Goal: Information Seeking & Learning: Find specific fact

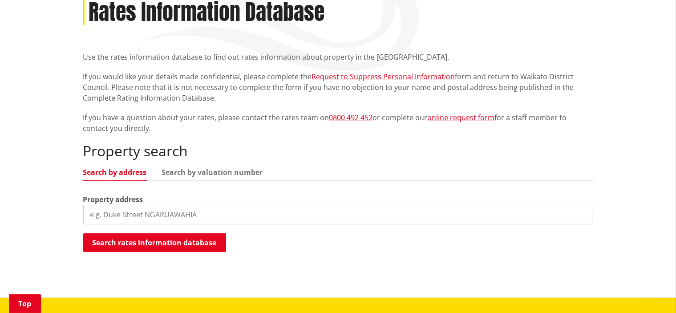
scroll to position [140, 0]
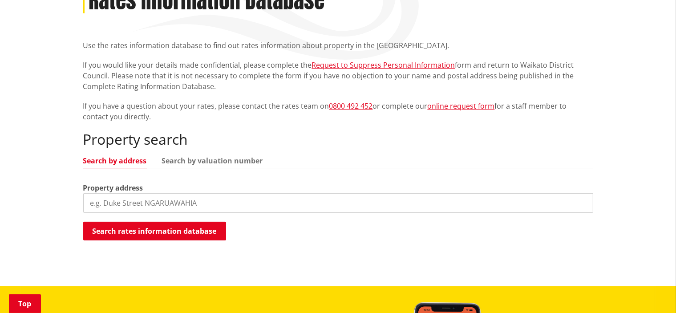
click at [244, 206] on input "search" at bounding box center [338, 203] width 510 height 20
paste input "Waikaretu Valley Road"
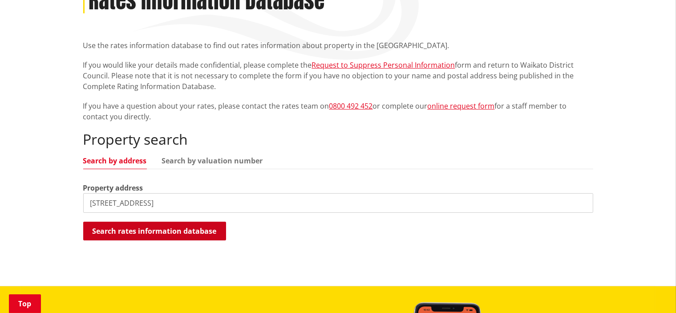
click at [204, 227] on button "Search rates information database" at bounding box center [154, 231] width 143 height 19
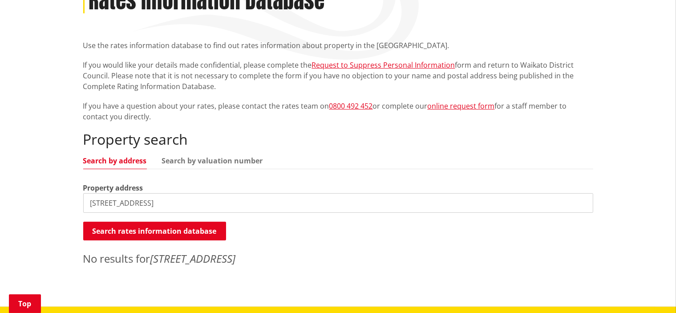
drag, startPoint x: 184, startPoint y: 204, endPoint x: 226, endPoint y: 204, distance: 41.8
click at [226, 204] on input "1509 Waikaretu Valley Road RD5" at bounding box center [338, 203] width 510 height 20
type input "1509 Waikaretu Valley Road"
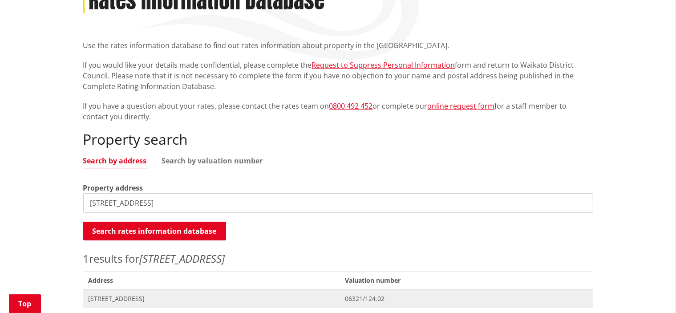
click at [151, 302] on span "[STREET_ADDRESS]" at bounding box center [212, 298] width 246 height 9
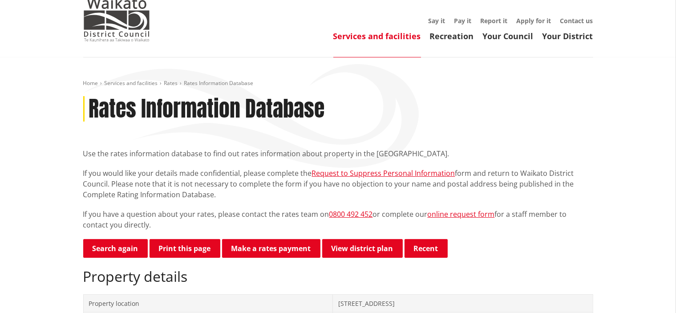
scroll to position [33, 0]
